Goal: Find specific page/section

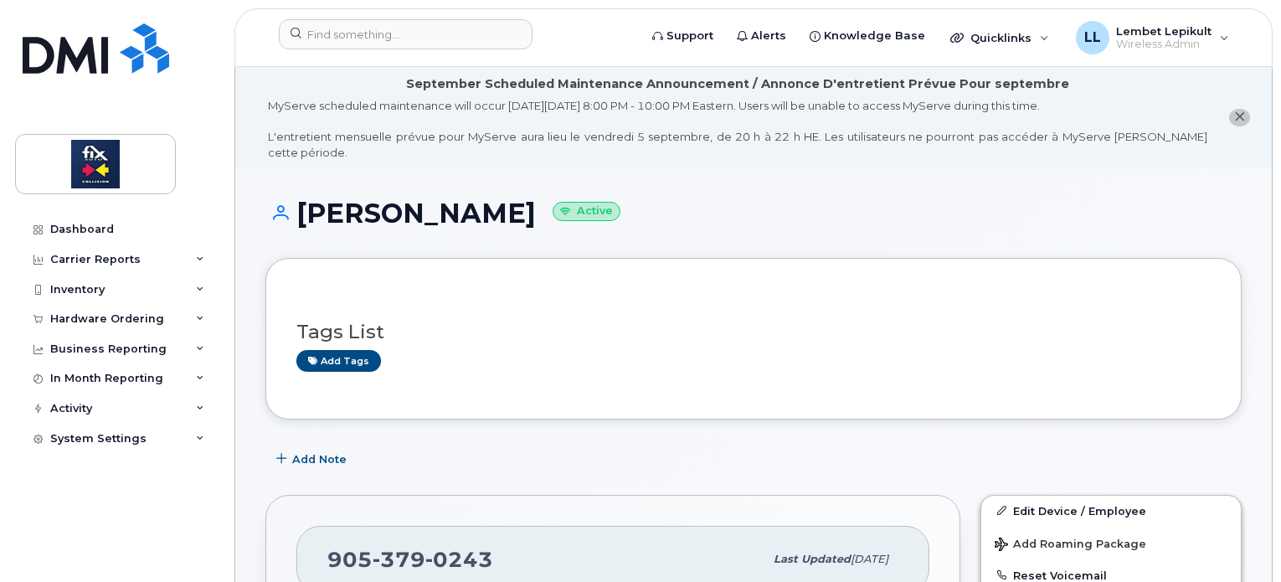
scroll to position [368, 0]
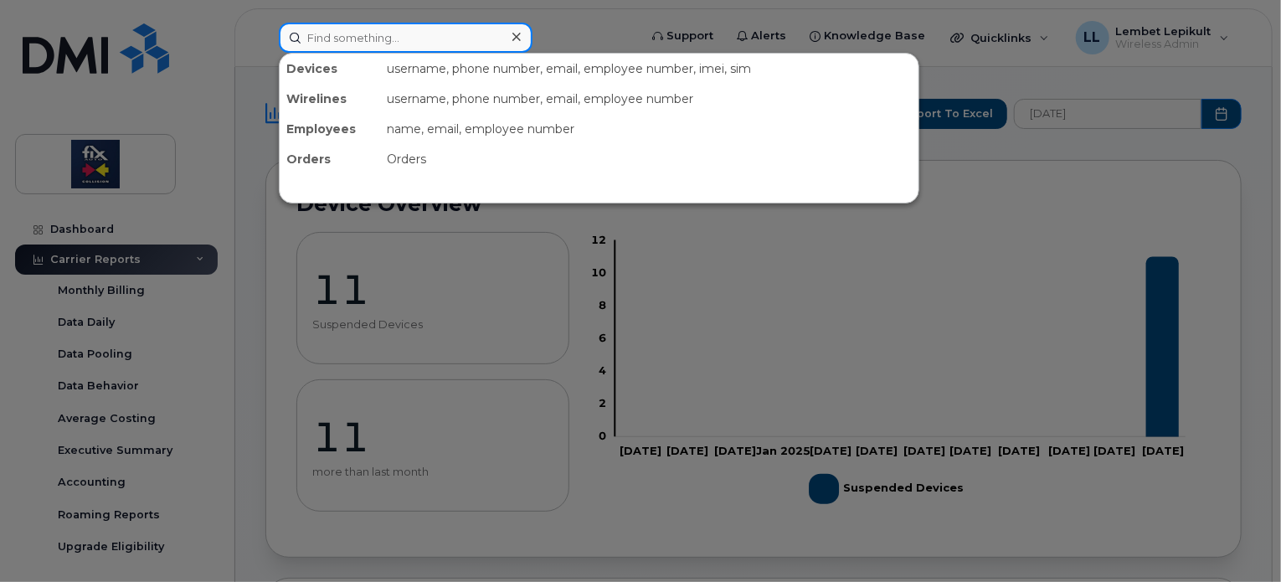
click at [359, 27] on input at bounding box center [406, 38] width 254 height 30
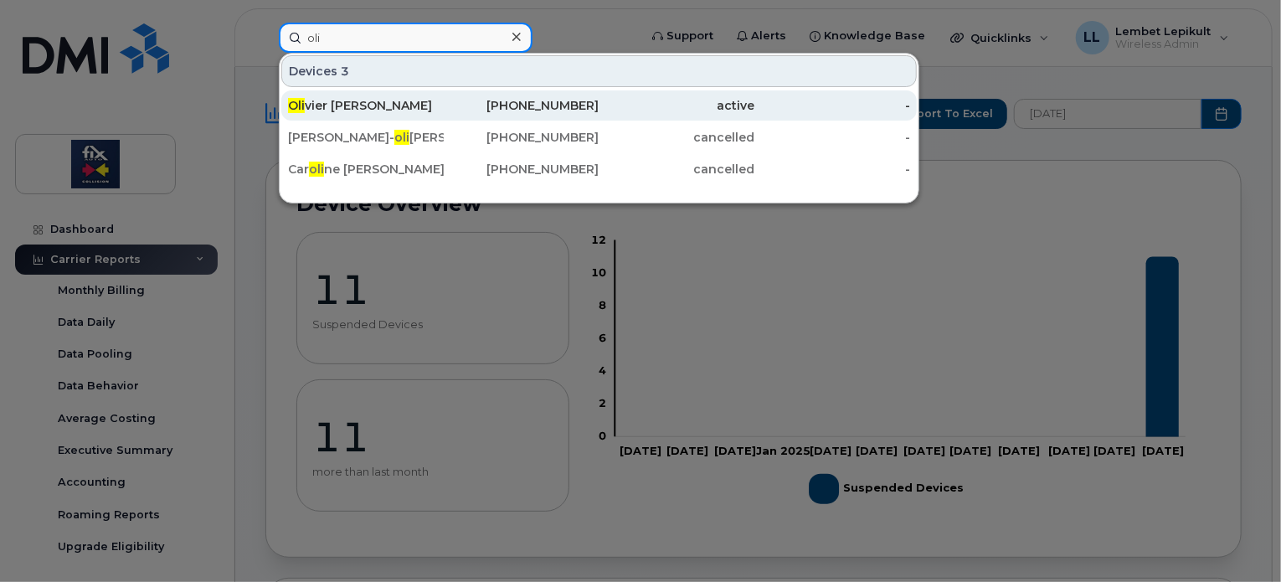
type input "oli"
click at [405, 110] on div "Oli vier [PERSON_NAME]" at bounding box center [366, 105] width 156 height 17
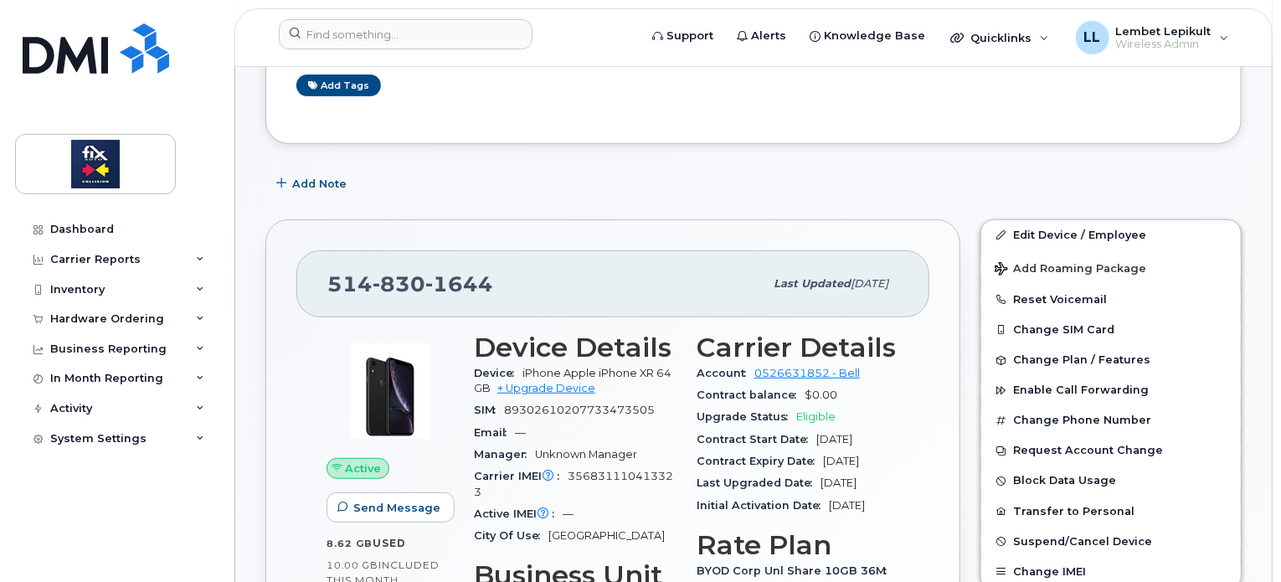
scroll to position [276, 0]
